Goal: Information Seeking & Learning: Check status

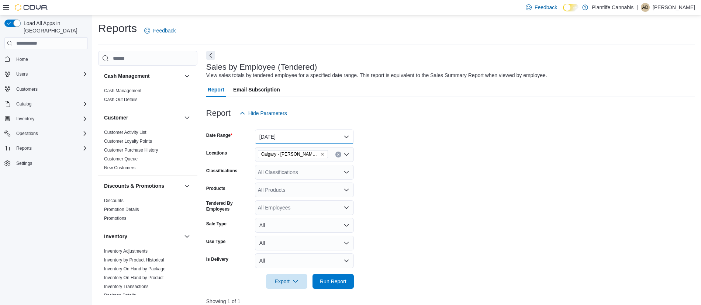
click at [293, 129] on button "Today" at bounding box center [304, 136] width 99 height 15
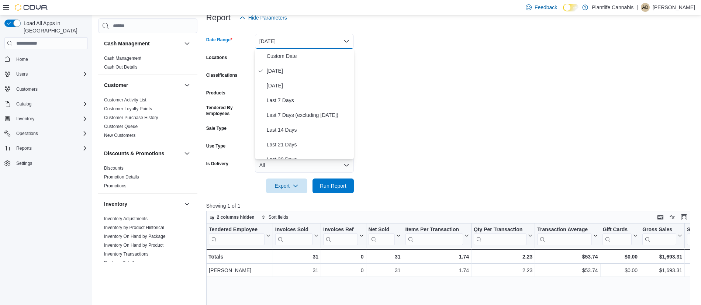
scroll to position [101, 0]
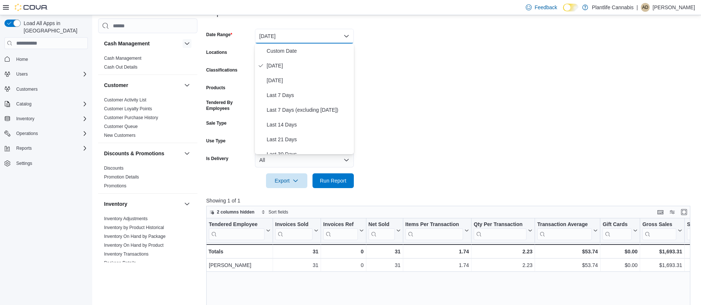
click at [188, 44] on button "button" at bounding box center [187, 43] width 9 height 9
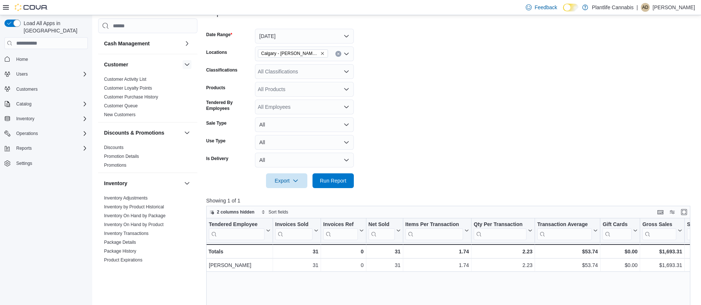
click at [185, 65] on button "button" at bounding box center [187, 64] width 9 height 9
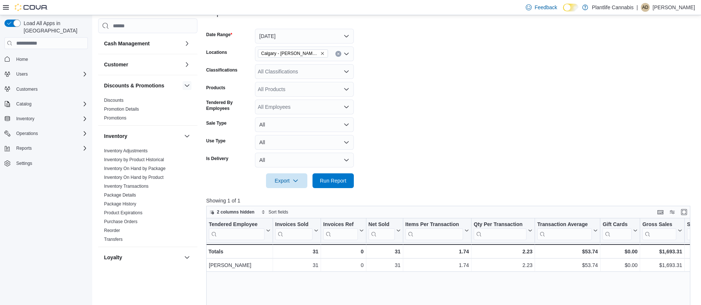
click at [188, 84] on button "button" at bounding box center [187, 85] width 9 height 9
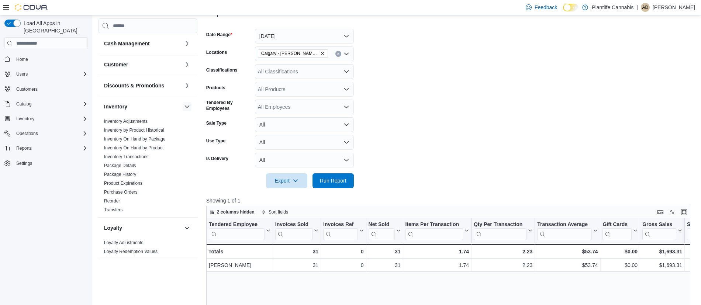
click at [187, 105] on button "button" at bounding box center [187, 106] width 9 height 9
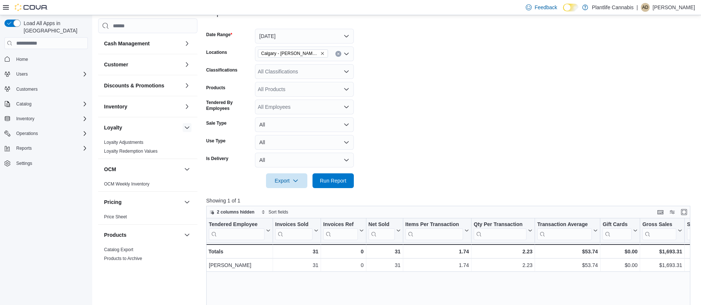
click at [188, 127] on button "button" at bounding box center [187, 127] width 9 height 9
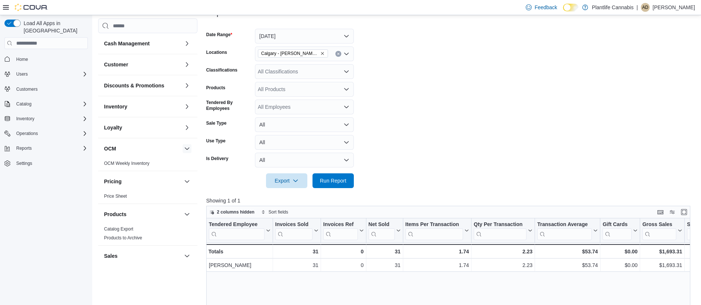
click at [187, 149] on button "button" at bounding box center [187, 148] width 9 height 9
click at [191, 170] on button "button" at bounding box center [187, 169] width 9 height 9
click at [188, 188] on button "button" at bounding box center [187, 190] width 9 height 9
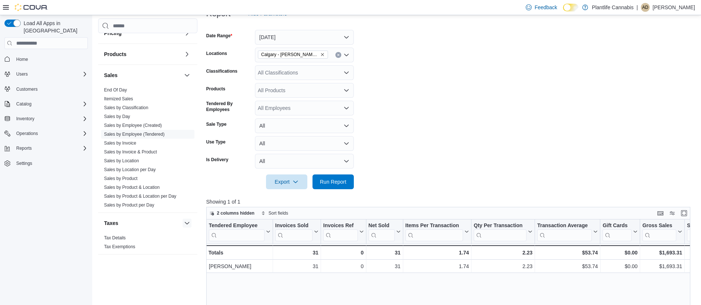
click at [188, 222] on button "button" at bounding box center [187, 223] width 9 height 9
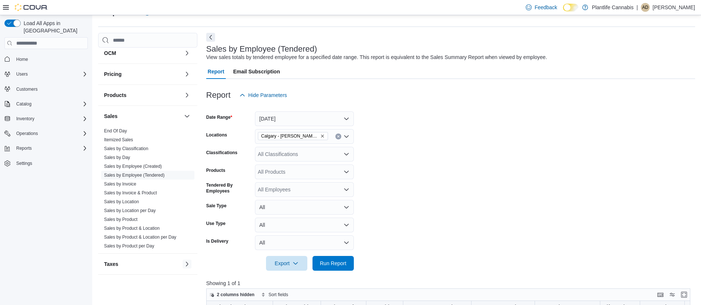
scroll to position [12, 0]
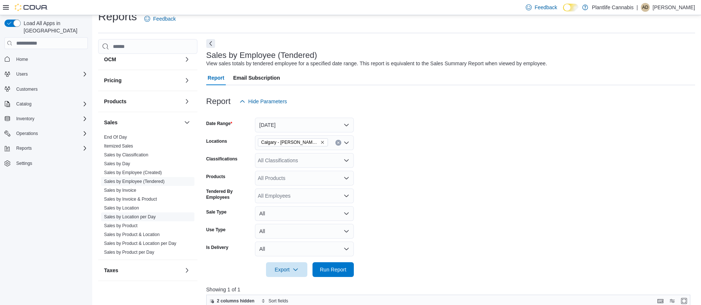
click at [139, 218] on link "Sales by Location per Day" at bounding box center [130, 216] width 52 height 5
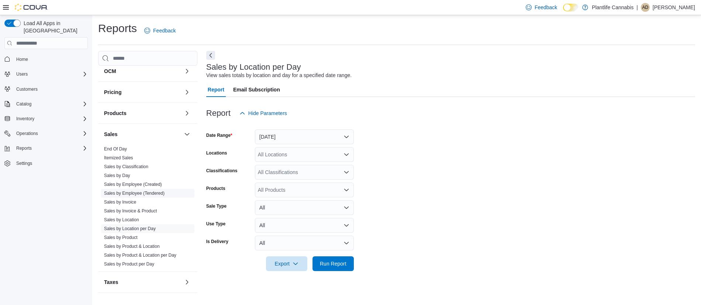
click at [135, 194] on link "Sales by Employee (Tendered)" at bounding box center [134, 193] width 60 height 5
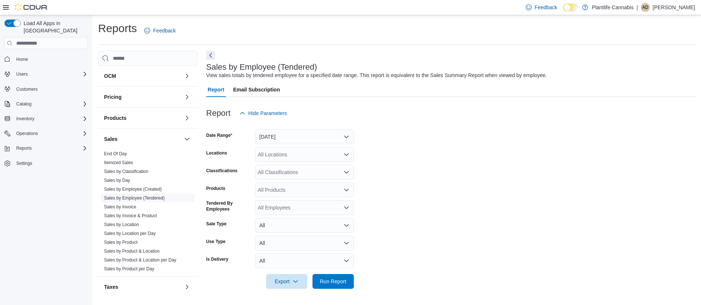
scroll to position [115, 0]
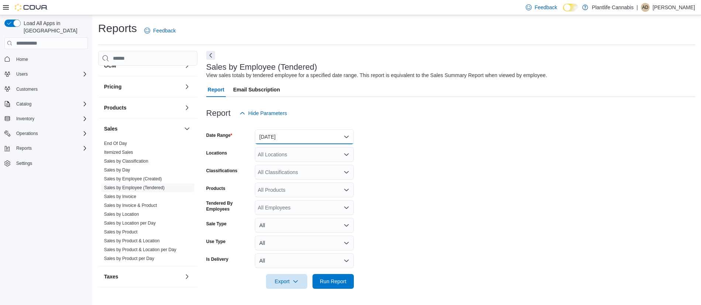
click at [281, 133] on button "[DATE]" at bounding box center [304, 136] width 99 height 15
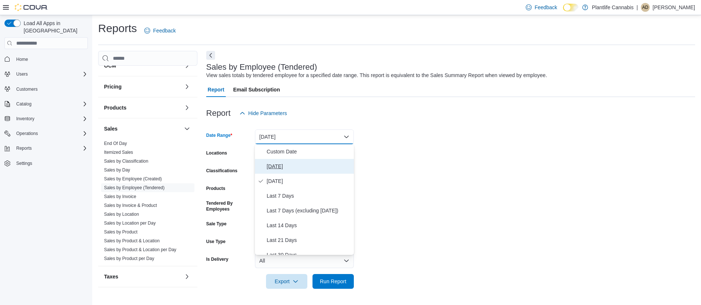
click at [272, 166] on span "[DATE]" at bounding box center [309, 166] width 84 height 9
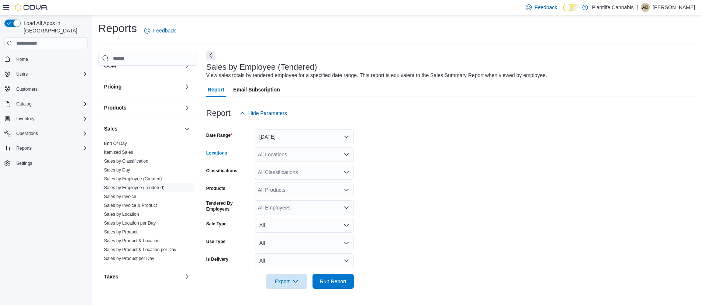
click at [317, 159] on div "All Locations" at bounding box center [304, 154] width 99 height 15
type input "****"
click at [295, 169] on span "Calgary - Shawnessy" at bounding box center [298, 166] width 49 height 7
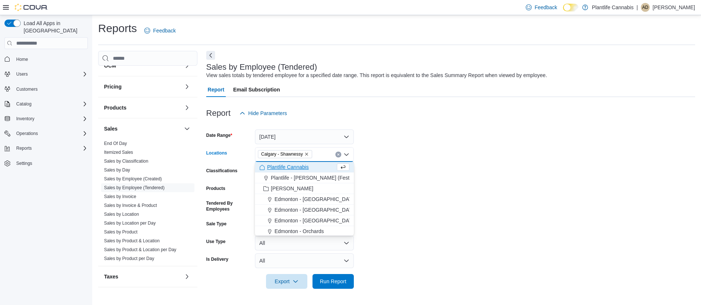
click at [509, 183] on form "Date Range Today Locations Calgary - Shawnessy Combo box. Selected. Calgary - S…" at bounding box center [450, 205] width 489 height 168
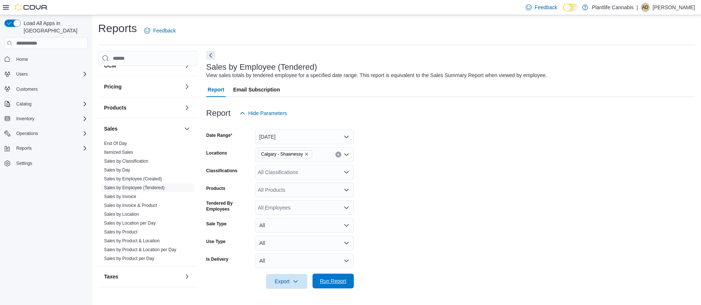
click at [330, 281] on span "Run Report" at bounding box center [333, 280] width 27 height 7
click at [318, 134] on button "[DATE]" at bounding box center [304, 136] width 99 height 15
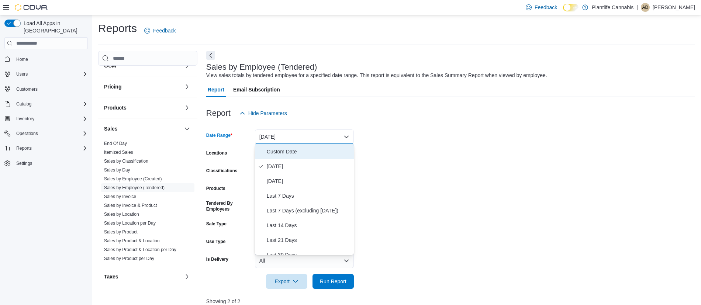
click at [287, 150] on span "Custom Date" at bounding box center [309, 151] width 84 height 9
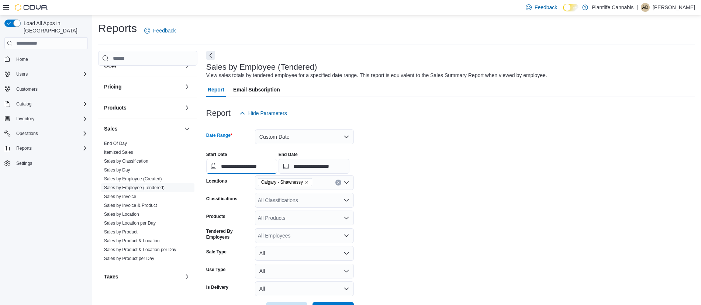
click at [257, 167] on input "**********" at bounding box center [241, 166] width 71 height 15
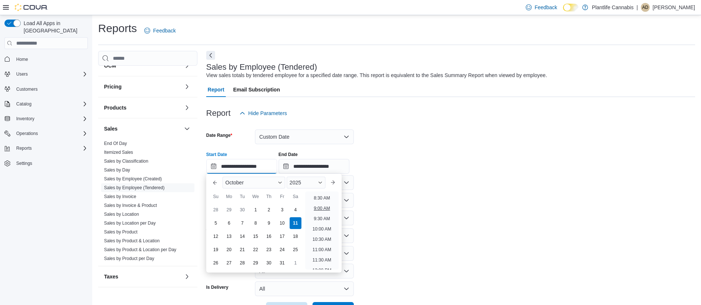
scroll to position [176, 0]
click at [327, 228] on li "10:00 AM" at bounding box center [321, 228] width 25 height 9
type input "**********"
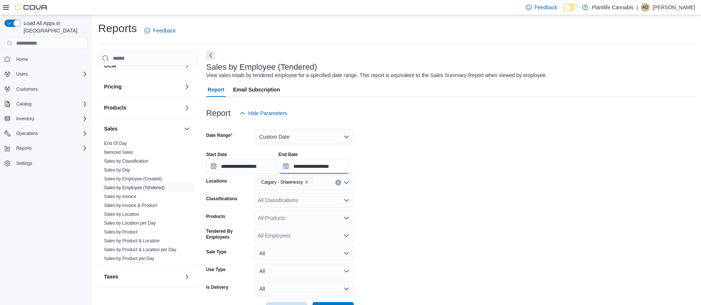
click at [334, 169] on input "**********" at bounding box center [313, 166] width 71 height 15
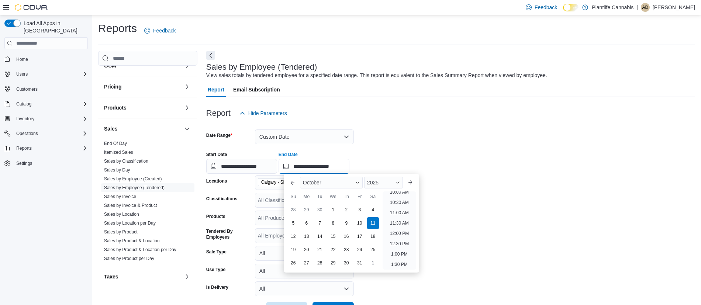
scroll to position [209, 0]
click at [401, 247] on li "12:30 PM" at bounding box center [399, 246] width 25 height 9
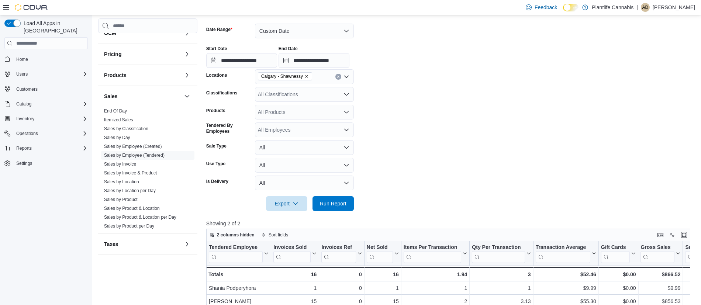
scroll to position [118, 0]
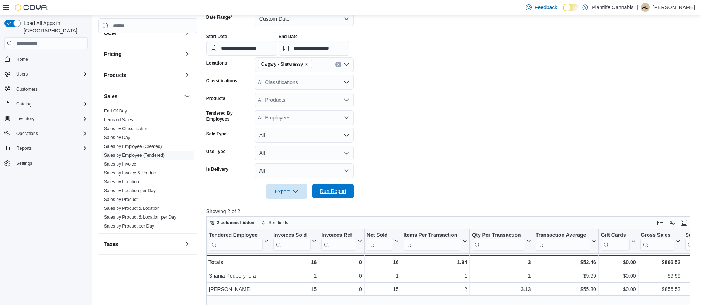
click at [330, 187] on span "Run Report" at bounding box center [333, 191] width 32 height 15
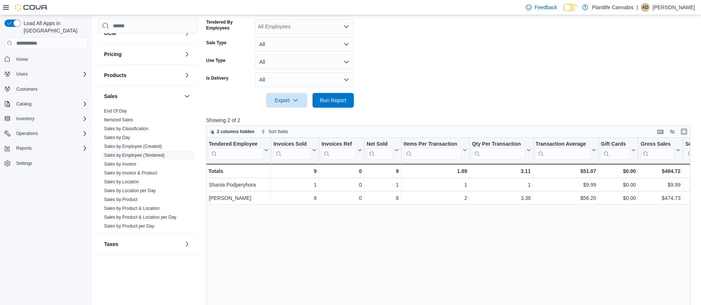
scroll to position [215, 0]
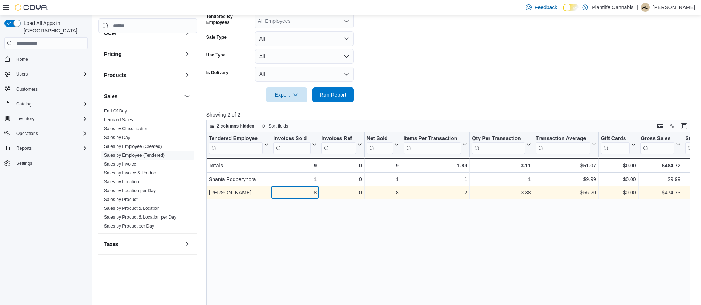
click at [315, 194] on div "8" at bounding box center [294, 192] width 43 height 9
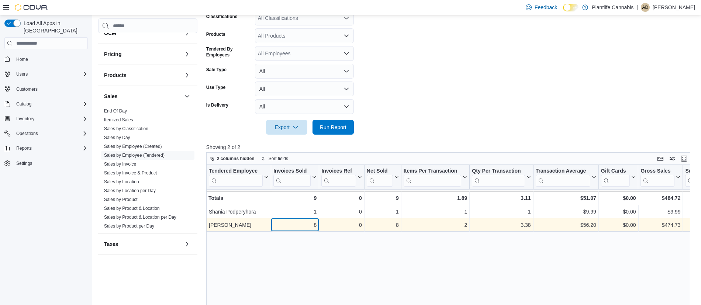
scroll to position [184, 0]
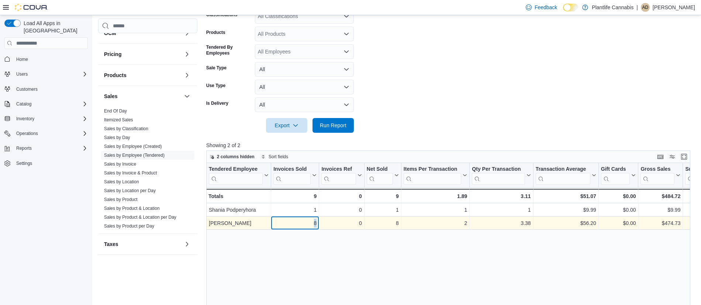
click at [317, 225] on div "8 - Invoices Sold, column 2, row 2" at bounding box center [295, 223] width 48 height 13
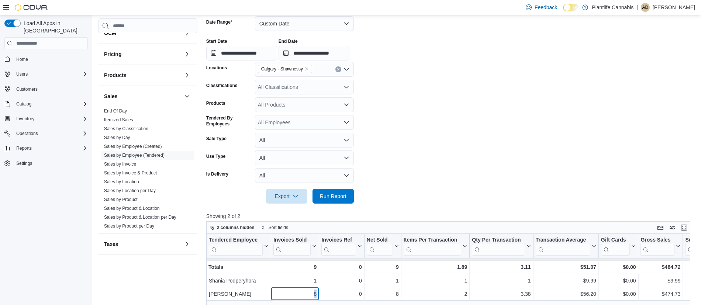
scroll to position [112, 0]
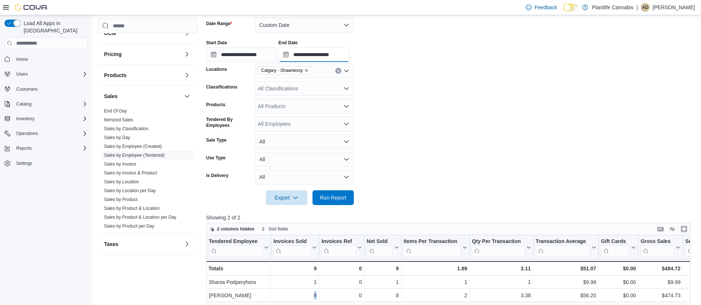
click at [332, 60] on input "**********" at bounding box center [313, 54] width 71 height 15
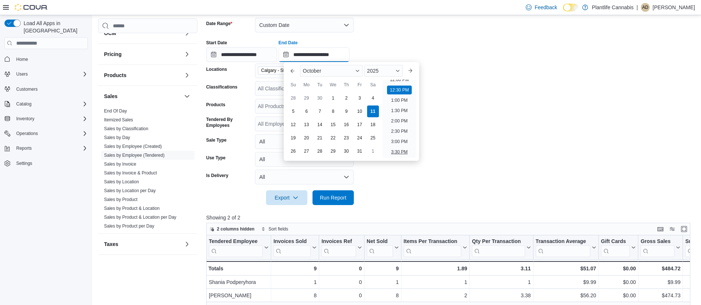
scroll to position [256, 0]
click at [396, 98] on li "1:00 PM" at bounding box center [399, 97] width 22 height 9
type input "**********"
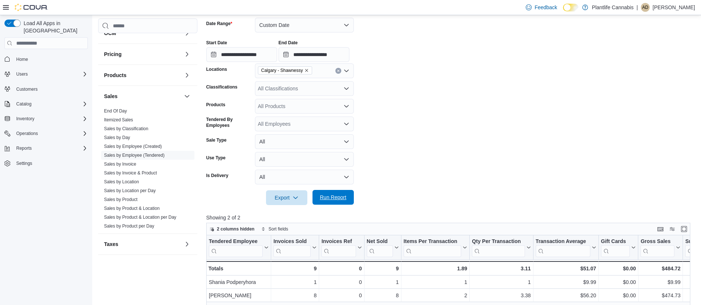
click at [335, 195] on span "Run Report" at bounding box center [333, 197] width 27 height 7
click at [341, 200] on span "Run Report" at bounding box center [333, 197] width 27 height 7
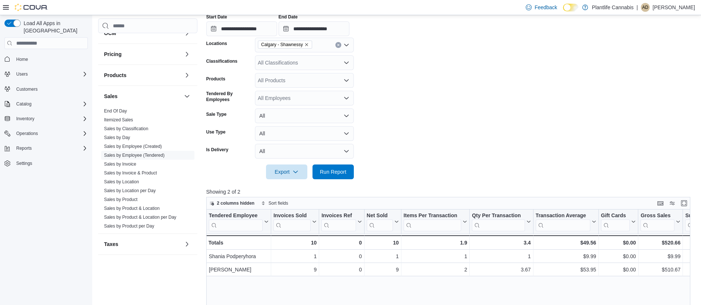
scroll to position [138, 0]
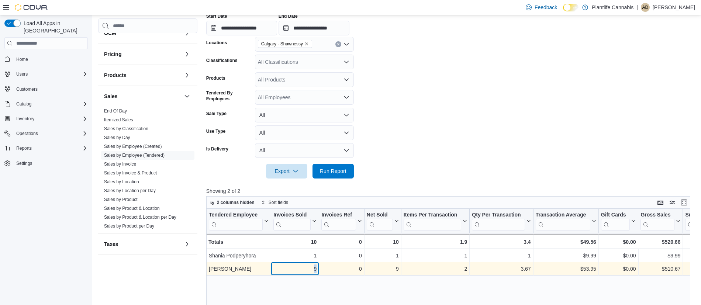
click at [317, 269] on div "9 - Invoices Sold, column 2, row 2" at bounding box center [295, 269] width 48 height 13
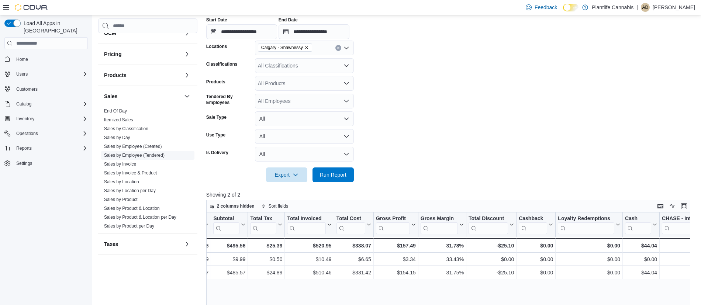
scroll to position [136, 0]
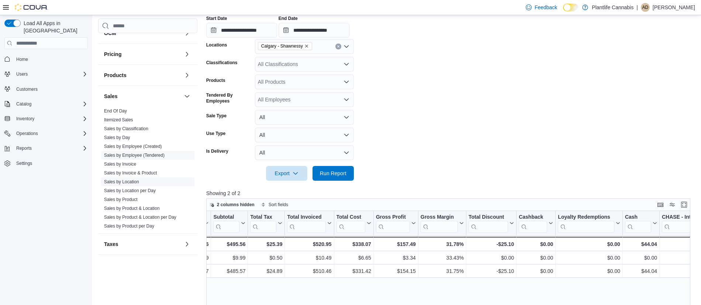
click at [117, 182] on link "Sales by Location" at bounding box center [121, 181] width 35 height 5
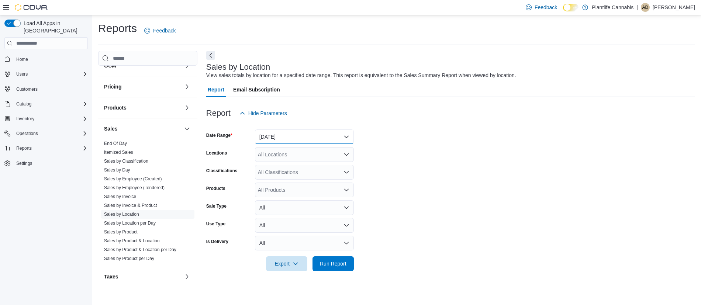
click at [299, 138] on button "[DATE]" at bounding box center [304, 136] width 99 height 15
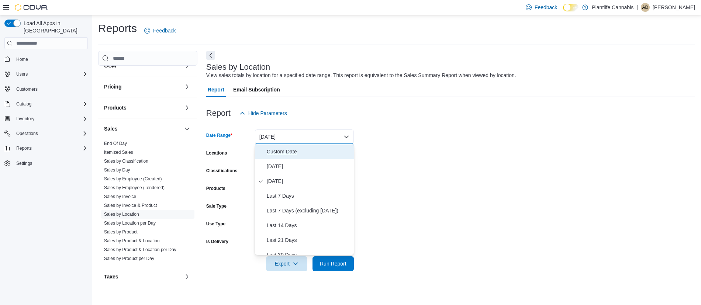
click at [295, 153] on span "Custom Date" at bounding box center [309, 151] width 84 height 9
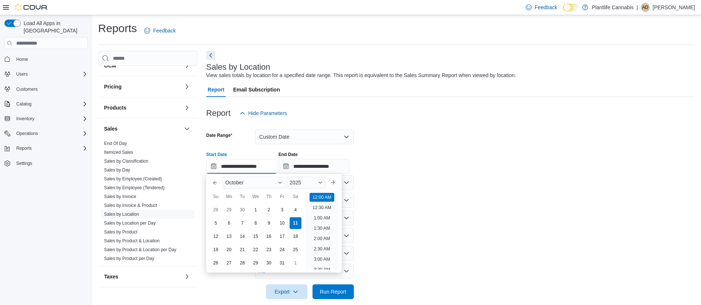
click at [258, 167] on input "**********" at bounding box center [241, 166] width 71 height 15
click at [326, 237] on li "10:00 AM" at bounding box center [321, 239] width 25 height 9
type input "**********"
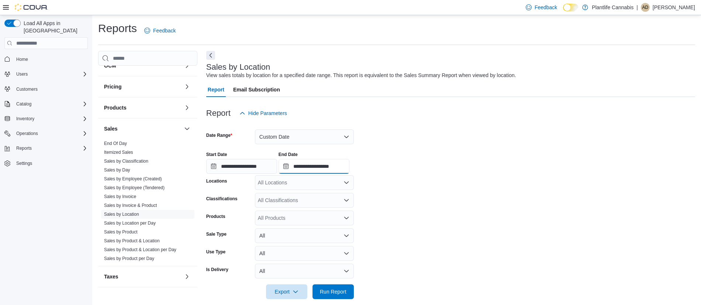
click at [347, 166] on input "**********" at bounding box center [313, 166] width 71 height 15
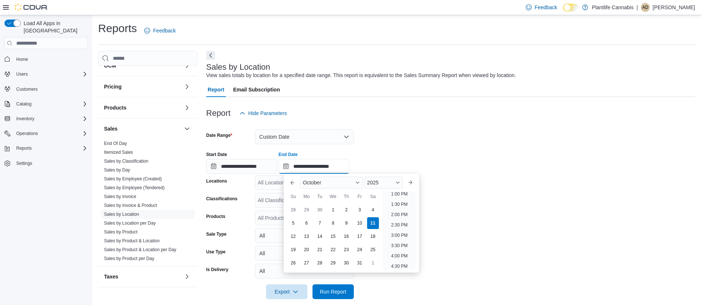
scroll to position [269, 0]
click at [398, 198] on li "1:00 PM" at bounding box center [399, 196] width 22 height 9
type input "**********"
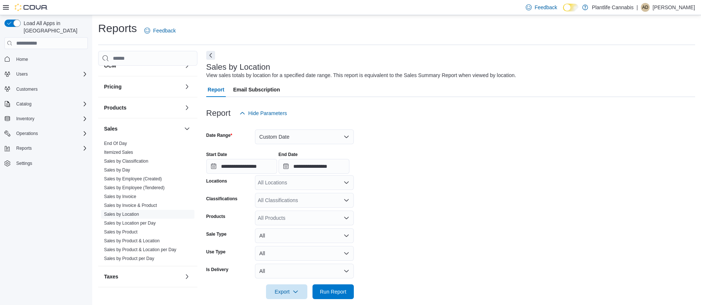
click at [293, 183] on div "All Locations" at bounding box center [304, 182] width 99 height 15
type input "****"
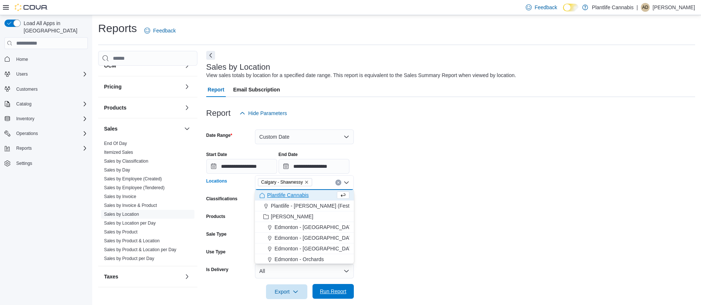
click at [343, 294] on span "Run Report" at bounding box center [333, 291] width 27 height 7
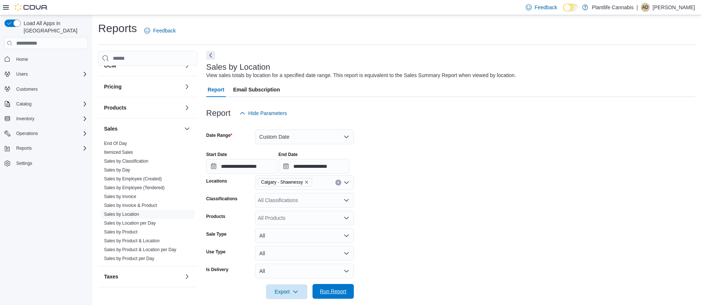
click at [343, 294] on span "Run Report" at bounding box center [333, 291] width 27 height 7
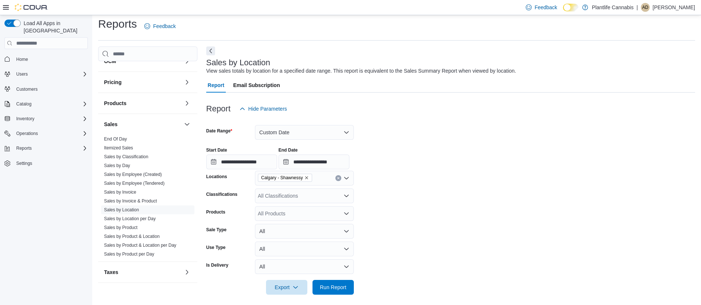
scroll to position [5, 0]
click at [348, 197] on icon "Open list of options" at bounding box center [346, 195] width 6 height 6
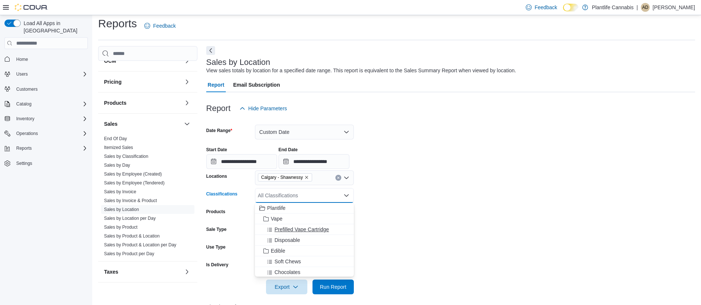
click at [312, 230] on span "Prefilled Vape Cartridge" at bounding box center [301, 229] width 55 height 7
click at [335, 287] on span "Run Report" at bounding box center [333, 286] width 27 height 7
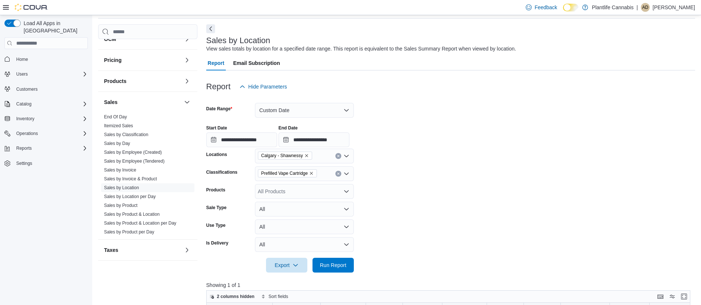
scroll to position [26, 0]
click at [339, 176] on button "Clear input" at bounding box center [338, 174] width 6 height 6
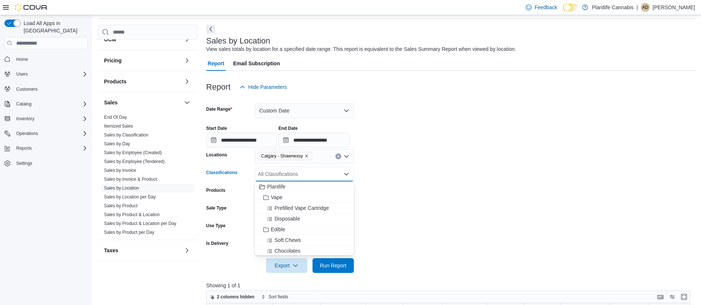
click at [459, 215] on form "**********" at bounding box center [450, 183] width 489 height 178
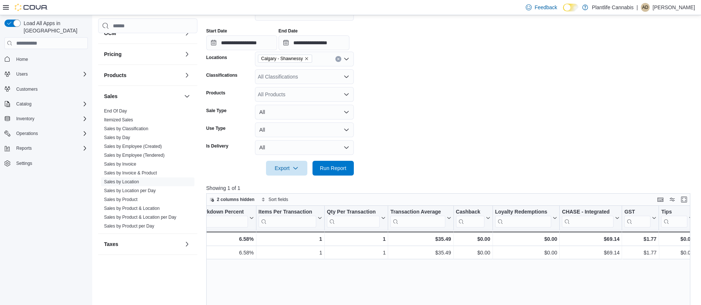
scroll to position [0, 603]
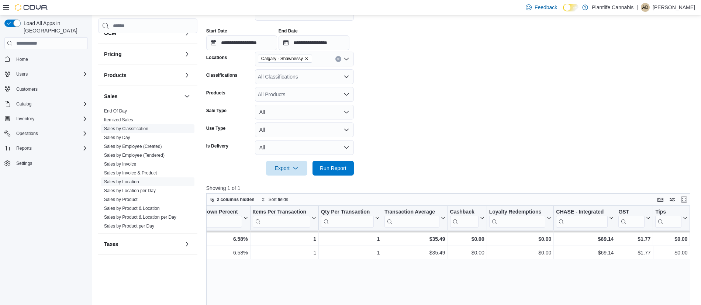
click at [144, 131] on span "Sales by Classification" at bounding box center [126, 129] width 44 height 6
click at [128, 128] on link "Sales by Classification" at bounding box center [126, 128] width 44 height 5
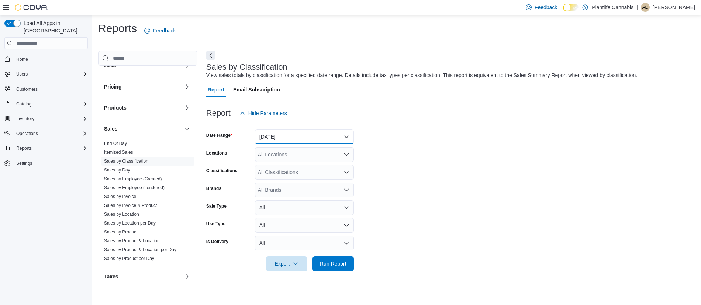
click at [294, 137] on button "[DATE]" at bounding box center [304, 136] width 99 height 15
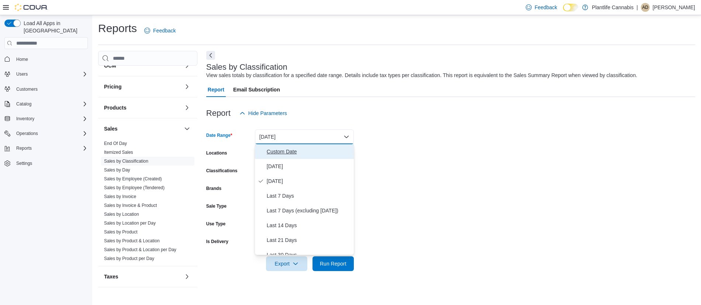
click at [275, 153] on span "Custom Date" at bounding box center [309, 151] width 84 height 9
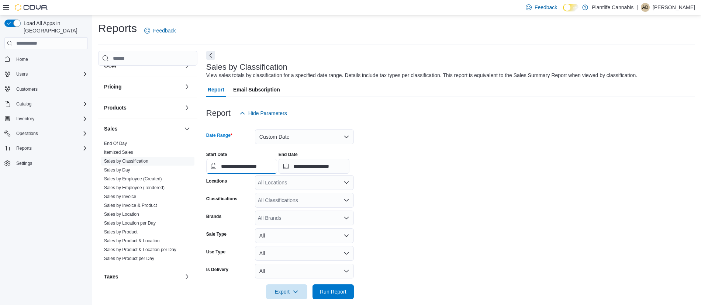
click at [272, 163] on input "**********" at bounding box center [241, 166] width 71 height 15
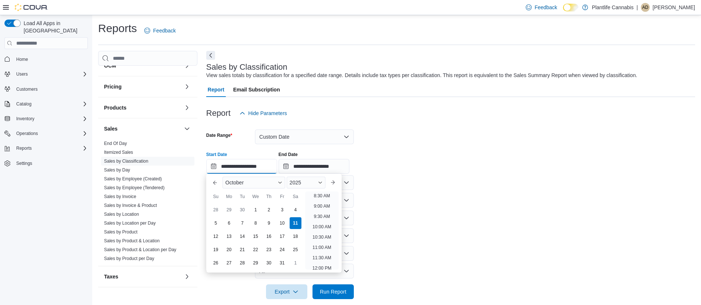
scroll to position [178, 0]
click at [315, 224] on li "10:00 AM" at bounding box center [321, 225] width 25 height 9
type input "**********"
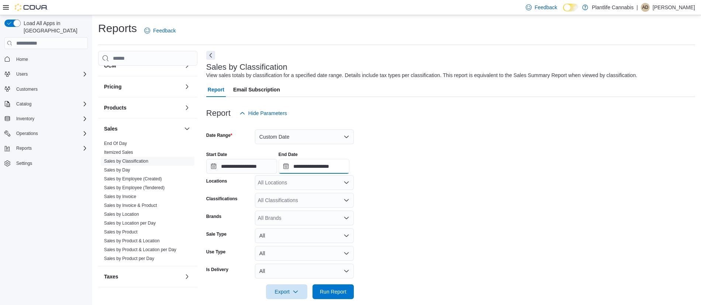
click at [337, 168] on input "**********" at bounding box center [313, 166] width 71 height 15
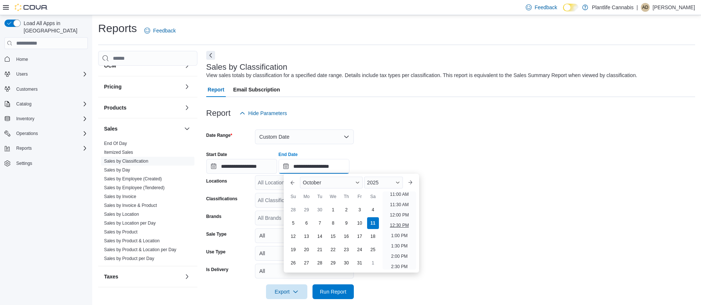
scroll to position [230, 0]
click at [396, 233] on li "1:00 PM" at bounding box center [399, 235] width 22 height 9
type input "**********"
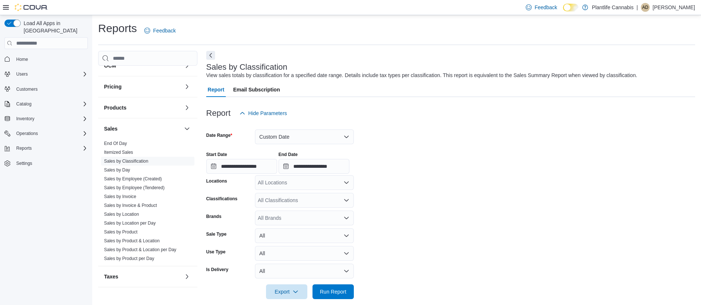
click at [303, 181] on div "All Locations" at bounding box center [304, 182] width 99 height 15
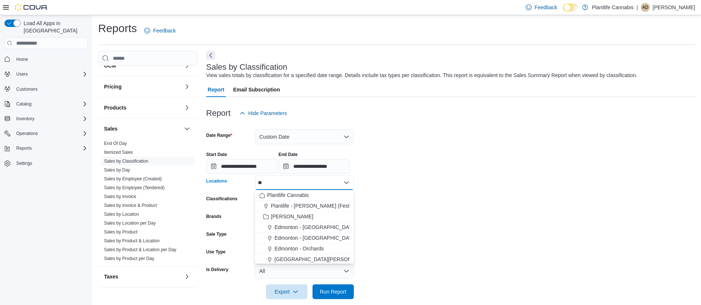
type input "***"
click at [348, 287] on span "Run Report" at bounding box center [333, 291] width 32 height 15
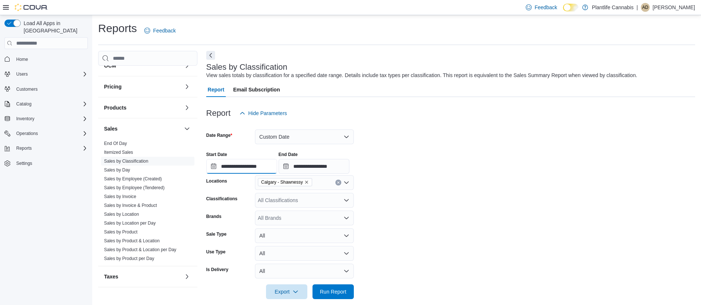
click at [272, 164] on input "**********" at bounding box center [241, 166] width 71 height 15
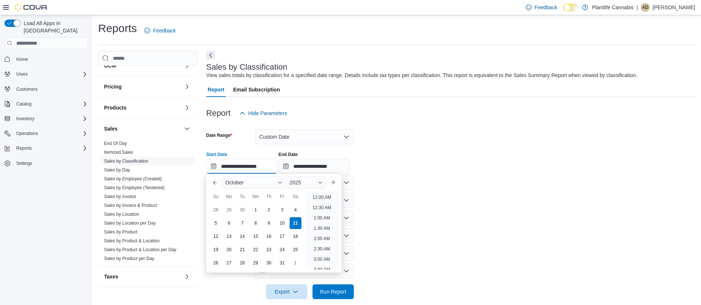
scroll to position [229, 0]
click at [319, 237] on li "1:00 PM" at bounding box center [321, 236] width 22 height 9
type input "**********"
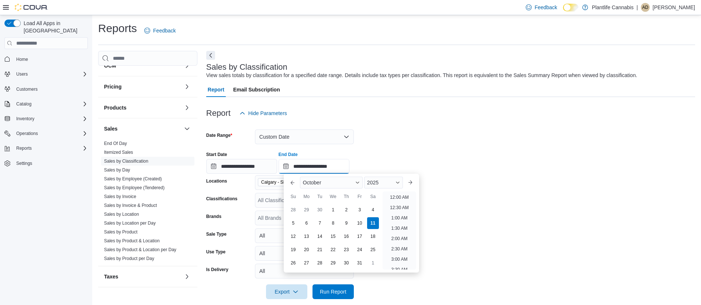
click at [341, 167] on input "**********" at bounding box center [313, 166] width 71 height 15
click at [398, 223] on li "3:00 PM" at bounding box center [399, 223] width 22 height 9
type input "**********"
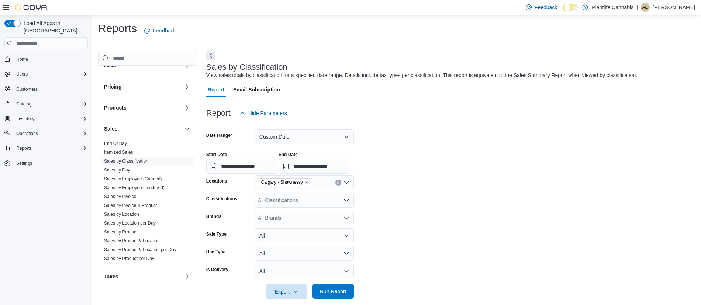
click at [331, 289] on span "Run Report" at bounding box center [333, 291] width 27 height 7
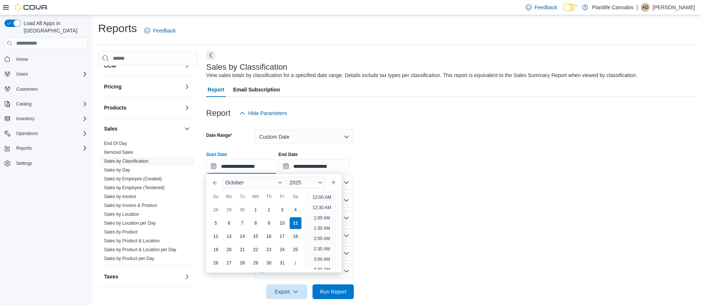
click at [256, 166] on input "**********" at bounding box center [241, 166] width 71 height 15
click at [291, 135] on button "Custom Date" at bounding box center [304, 136] width 99 height 15
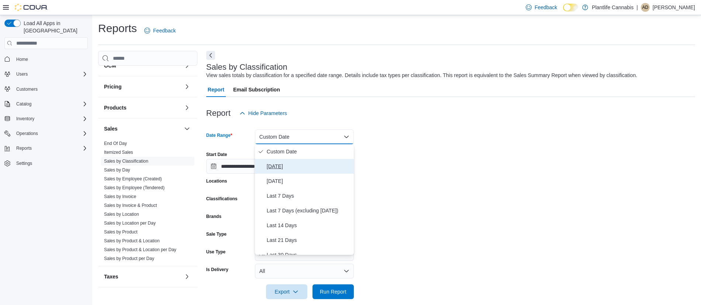
click at [286, 165] on span "[DATE]" at bounding box center [309, 166] width 84 height 9
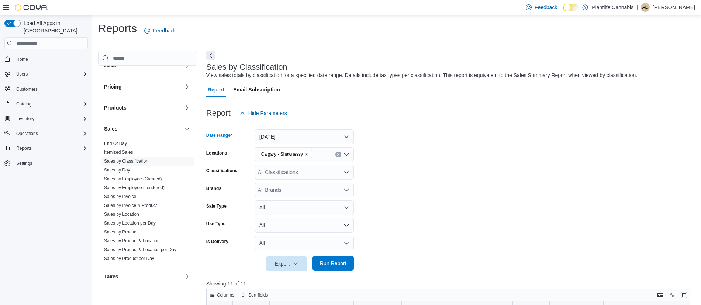
click at [347, 265] on span "Run Report" at bounding box center [333, 263] width 32 height 15
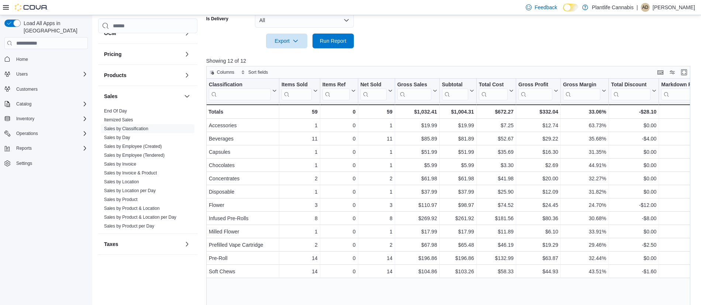
scroll to position [234, 0]
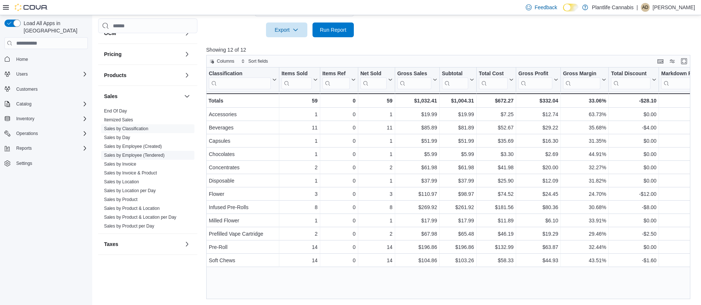
click at [145, 155] on link "Sales by Employee (Tendered)" at bounding box center [134, 155] width 60 height 5
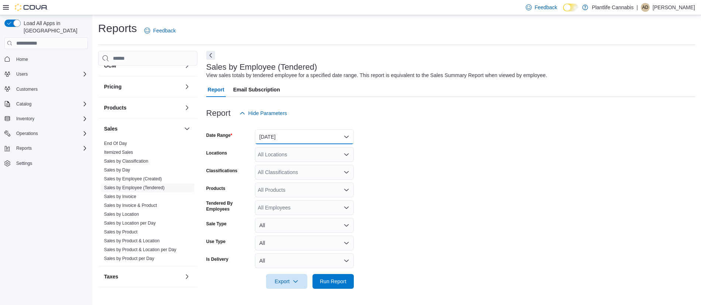
click at [284, 135] on button "[DATE]" at bounding box center [304, 136] width 99 height 15
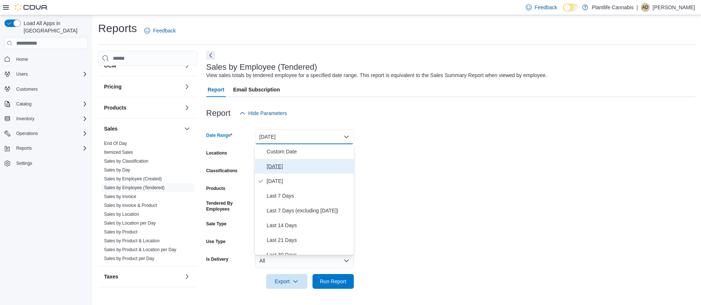
click at [272, 166] on span "[DATE]" at bounding box center [309, 166] width 84 height 9
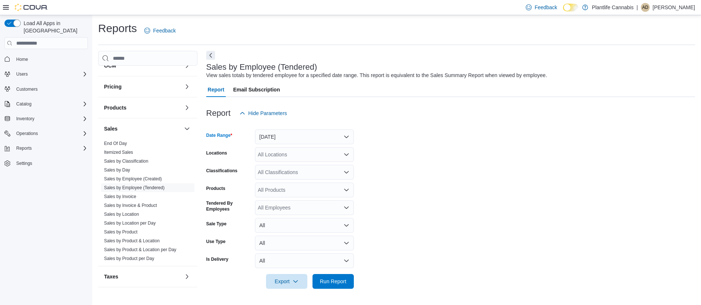
click at [296, 150] on div "All Locations" at bounding box center [304, 154] width 99 height 15
type input "****"
click at [419, 173] on form "Date Range Today Locations Calgary - Shawnessy Classifications All Classificati…" at bounding box center [450, 205] width 489 height 168
drag, startPoint x: 341, startPoint y: 280, endPoint x: 426, endPoint y: 146, distance: 158.9
click at [341, 280] on span "Run Report" at bounding box center [333, 281] width 27 height 7
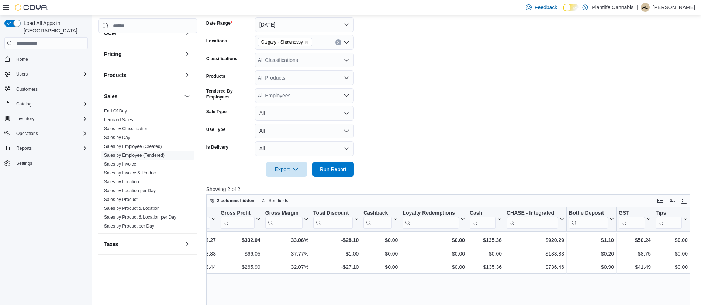
scroll to position [93, 0]
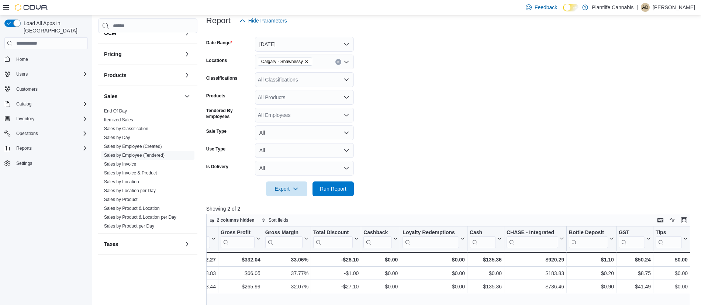
click at [345, 96] on icon "Open list of options" at bounding box center [346, 97] width 6 height 6
click at [328, 80] on div "All Classifications" at bounding box center [304, 79] width 99 height 15
type input "***"
click at [292, 94] on span "Accessory Group" at bounding box center [290, 91] width 39 height 7
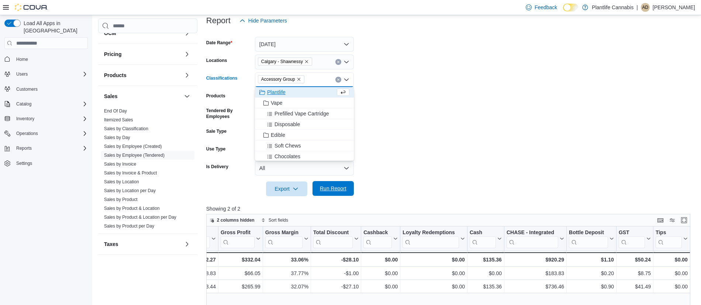
click at [343, 191] on span "Run Report" at bounding box center [333, 188] width 27 height 7
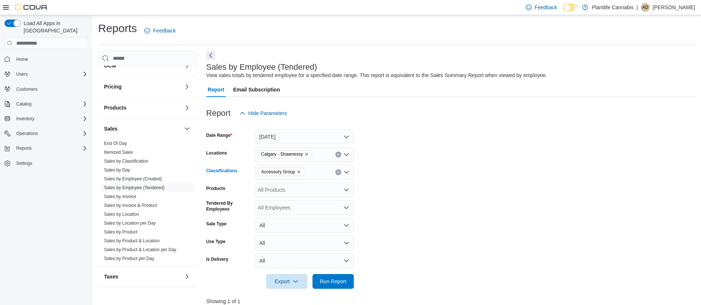
click at [337, 171] on icon "Clear input" at bounding box center [338, 172] width 3 height 3
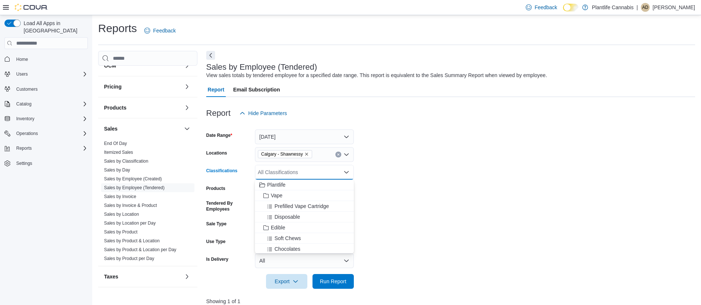
click at [468, 135] on form "Date Range Today Locations Calgary - Shawnessy Classifications All Classificati…" at bounding box center [450, 205] width 489 height 168
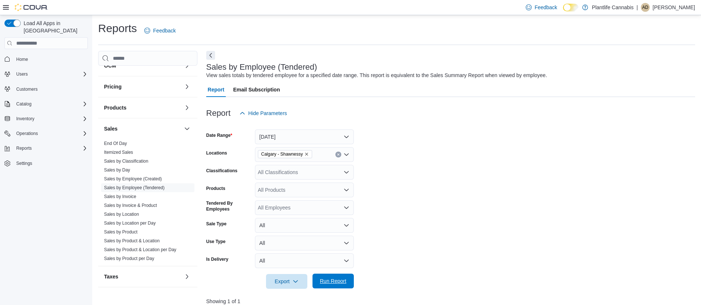
click at [341, 285] on span "Run Report" at bounding box center [333, 281] width 32 height 15
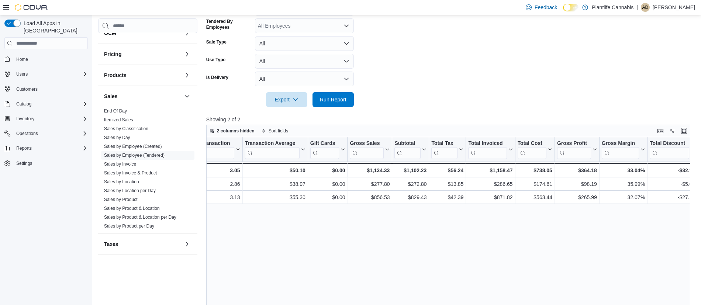
scroll to position [0, 292]
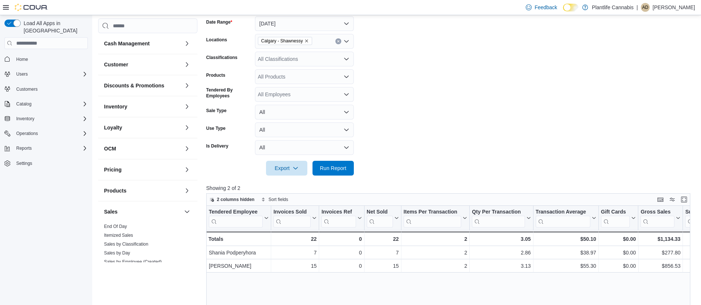
scroll to position [117, 0]
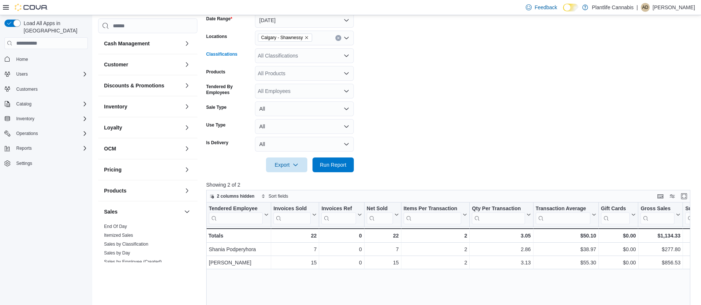
click at [288, 55] on div "All Classifications" at bounding box center [304, 55] width 99 height 15
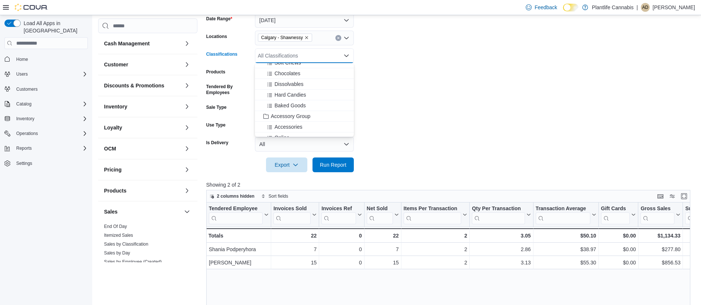
scroll to position [60, 0]
click at [288, 114] on span "Accessory Group" at bounding box center [290, 114] width 39 height 7
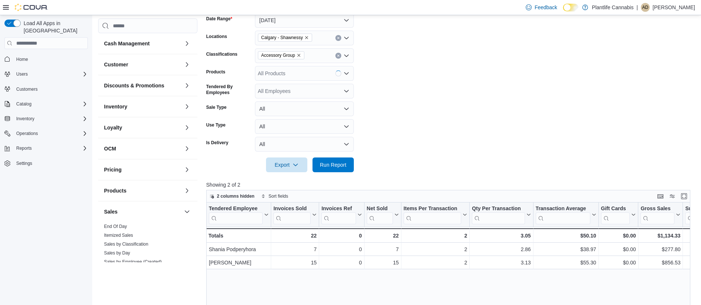
click at [422, 112] on form "Date Range [DATE] Locations [GEOGRAPHIC_DATA] - Shawnessy Classifications Acces…" at bounding box center [450, 88] width 489 height 168
click at [336, 168] on span "Run Report" at bounding box center [333, 164] width 32 height 15
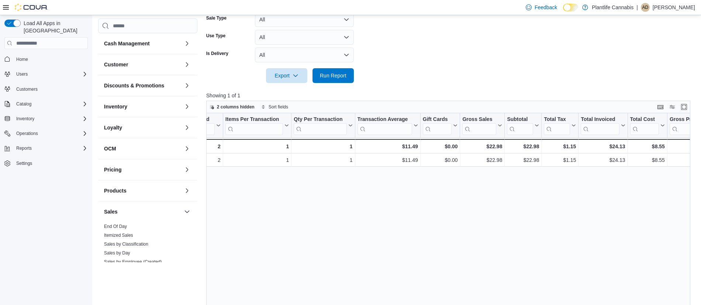
scroll to position [0, 179]
click at [530, 146] on div "$22.98" at bounding box center [522, 146] width 32 height 9
click at [527, 147] on div "$22.98" at bounding box center [522, 146] width 32 height 9
click at [520, 144] on div "$22.98" at bounding box center [522, 146] width 32 height 9
click at [527, 145] on div "$22.98" at bounding box center [522, 146] width 32 height 9
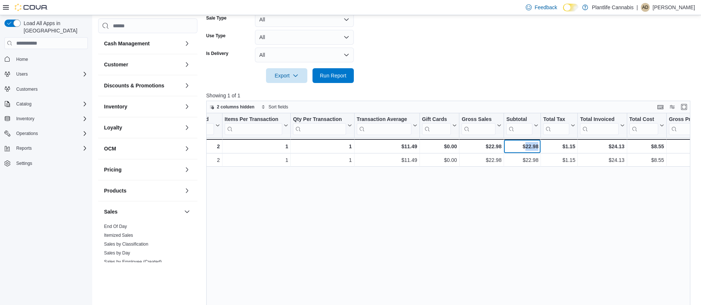
click at [527, 145] on div "$22.98" at bounding box center [522, 146] width 32 height 9
copy div "22.98"
click at [122, 226] on link "End Of Day" at bounding box center [115, 226] width 23 height 5
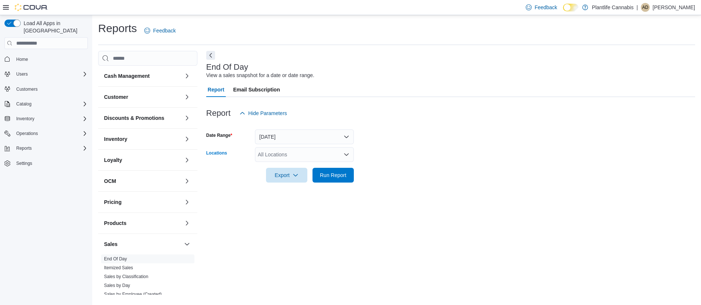
click at [284, 156] on div "All Locations" at bounding box center [304, 154] width 99 height 15
type input "***"
drag, startPoint x: 296, startPoint y: 168, endPoint x: 513, endPoint y: 164, distance: 216.9
click at [296, 168] on span "Calgary - Shawnessy" at bounding box center [298, 166] width 49 height 7
drag, startPoint x: 513, startPoint y: 164, endPoint x: 471, endPoint y: 174, distance: 43.9
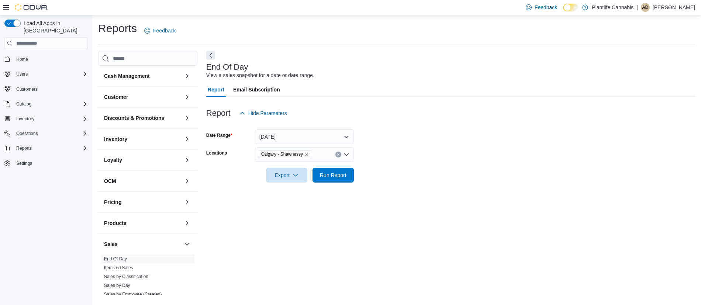
click at [512, 164] on div at bounding box center [450, 165] width 489 height 6
click at [334, 180] on span "Run Report" at bounding box center [333, 174] width 32 height 15
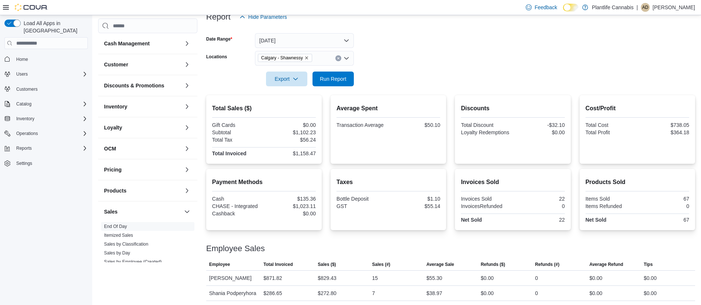
scroll to position [96, 0]
click at [308, 154] on div "$1,158.47" at bounding box center [290, 154] width 51 height 6
copy div "$1,158.47"
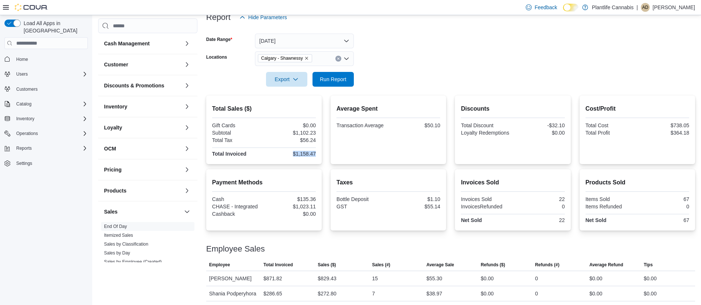
scroll to position [96, 0]
click at [304, 207] on div "$1,023.11" at bounding box center [290, 207] width 51 height 6
copy div "1,023.11"
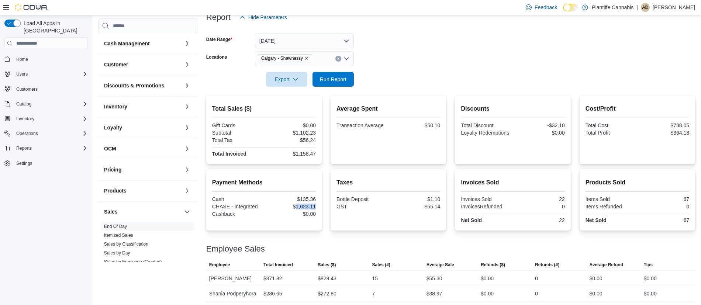
scroll to position [98, 0]
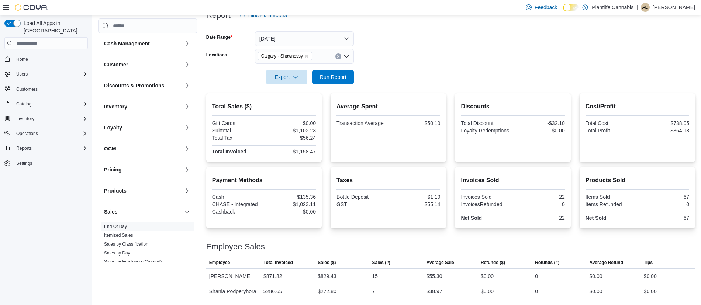
click at [303, 131] on div "$1,102.23" at bounding box center [290, 131] width 51 height 6
click at [300, 131] on div "$1,102.23" at bounding box center [290, 131] width 51 height 6
click at [303, 131] on div "$1,102.23" at bounding box center [290, 131] width 51 height 6
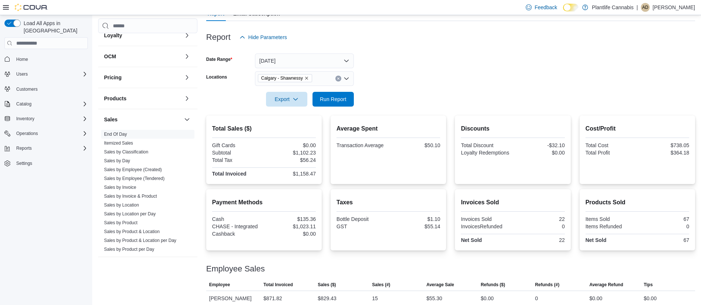
scroll to position [97, 0]
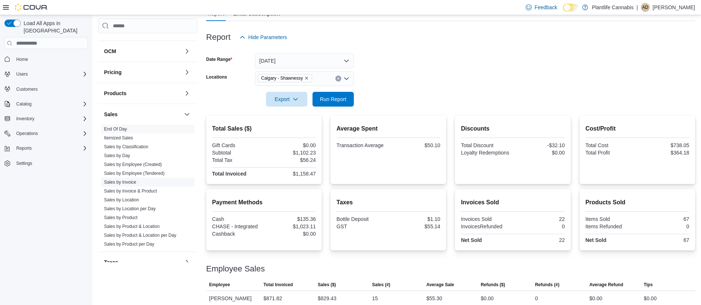
click at [125, 183] on link "Sales by Invoice" at bounding box center [120, 182] width 32 height 5
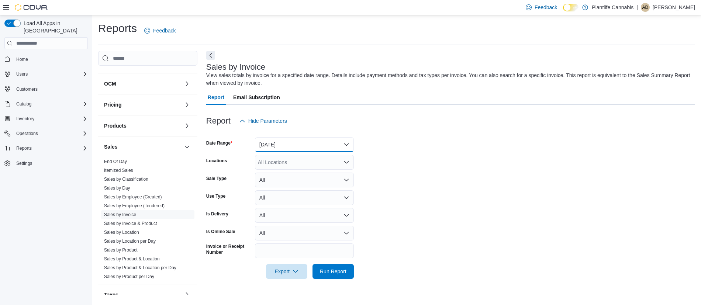
click at [296, 145] on button "[DATE]" at bounding box center [304, 144] width 99 height 15
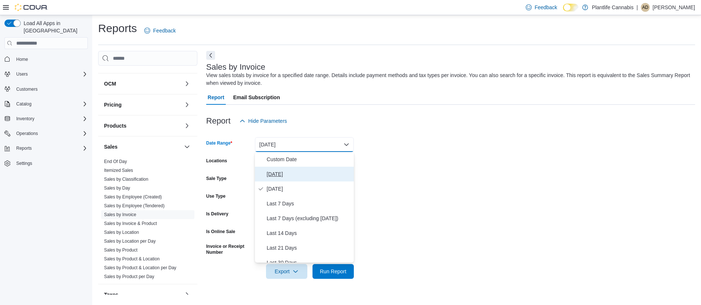
click at [280, 177] on span "[DATE]" at bounding box center [309, 174] width 84 height 9
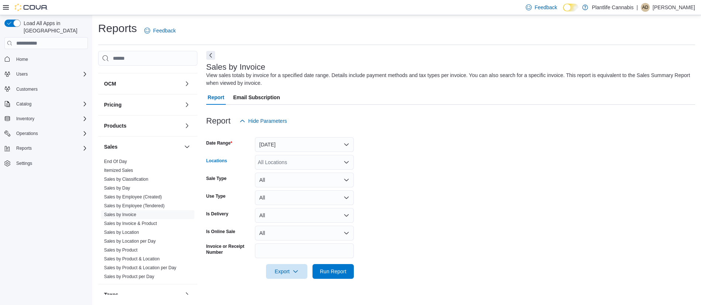
click at [277, 165] on div "All Locations" at bounding box center [304, 162] width 99 height 15
type input "***"
click at [292, 177] on span "Calgary - Shawnessy" at bounding box center [298, 174] width 49 height 7
click at [398, 185] on form "Date Range [DATE] Locations [GEOGRAPHIC_DATA] - [GEOGRAPHIC_DATA] Sale Type All…" at bounding box center [450, 203] width 489 height 150
click at [270, 234] on button "All" at bounding box center [304, 233] width 99 height 15
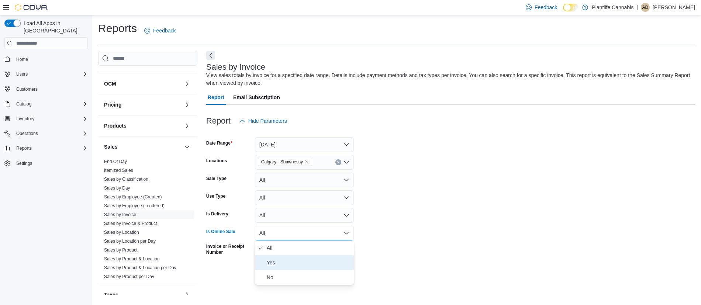
click at [269, 263] on span "Yes" at bounding box center [309, 262] width 84 height 9
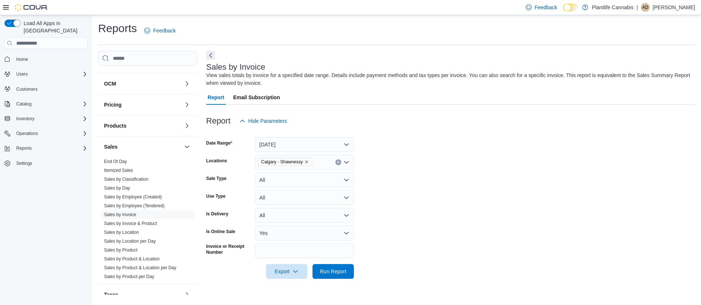
drag, startPoint x: 494, startPoint y: 238, endPoint x: 354, endPoint y: 271, distance: 143.2
click at [493, 238] on form "Date Range [DATE] Locations [GEOGRAPHIC_DATA] - [GEOGRAPHIC_DATA] Sale Type All…" at bounding box center [450, 203] width 489 height 150
drag, startPoint x: 343, startPoint y: 272, endPoint x: 446, endPoint y: 231, distance: 110.6
click at [344, 272] on span "Run Report" at bounding box center [333, 271] width 27 height 7
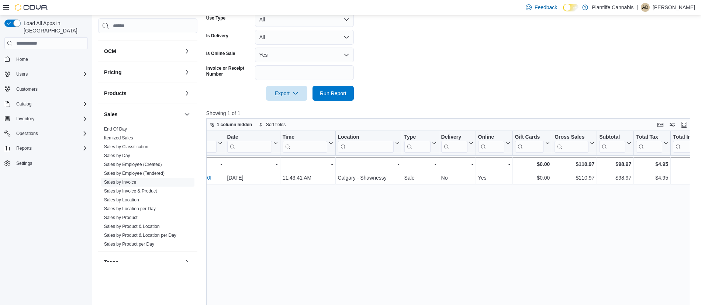
scroll to position [0, 96]
